Goal: Task Accomplishment & Management: Manage account settings

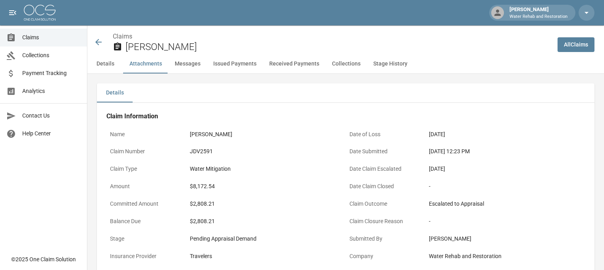
scroll to position [516, 0]
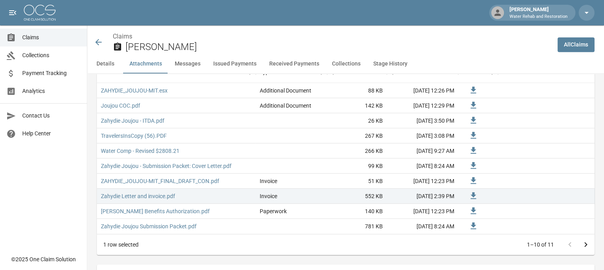
click at [35, 41] on span "Claims" at bounding box center [51, 37] width 58 height 8
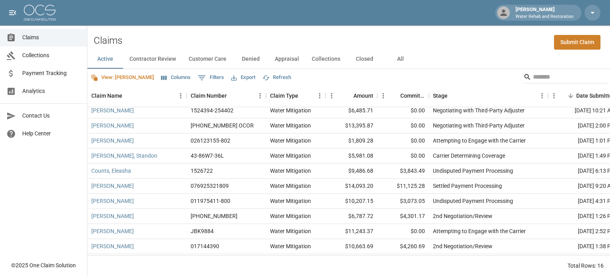
scroll to position [99, 0]
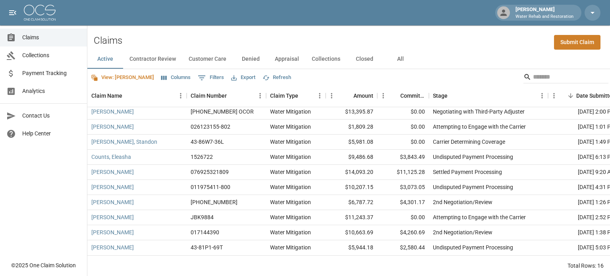
click at [402, 60] on button "All" at bounding box center [400, 59] width 36 height 19
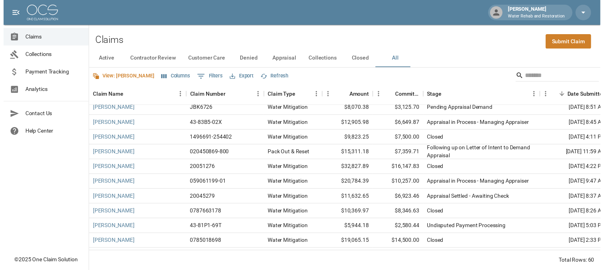
scroll to position [485, 0]
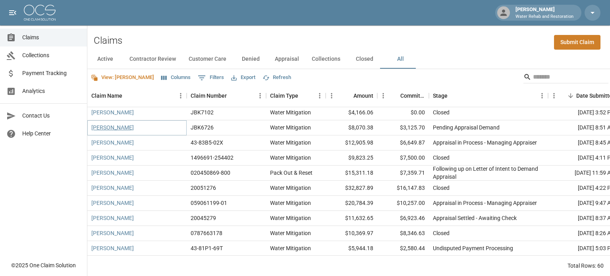
click at [116, 129] on link "[PERSON_NAME]" at bounding box center [112, 127] width 42 height 8
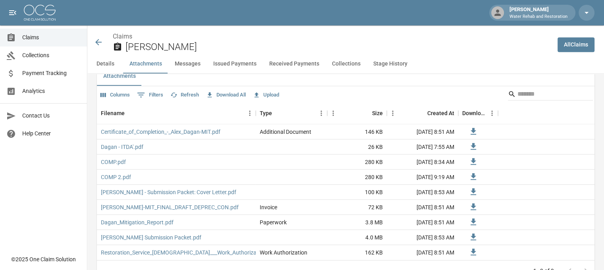
scroll to position [476, 0]
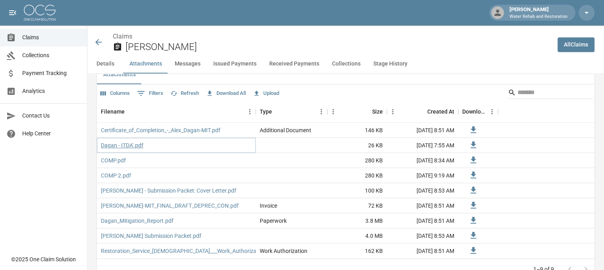
click at [119, 148] on link "Dagan - ITDA'.pdf" at bounding box center [122, 145] width 42 height 8
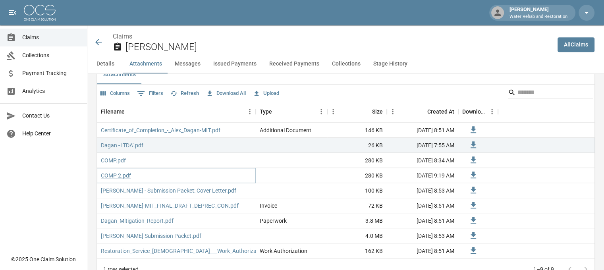
click at [113, 176] on link "COMP 2.pdf" at bounding box center [116, 175] width 30 height 8
